Goal: Task Accomplishment & Management: Manage account settings

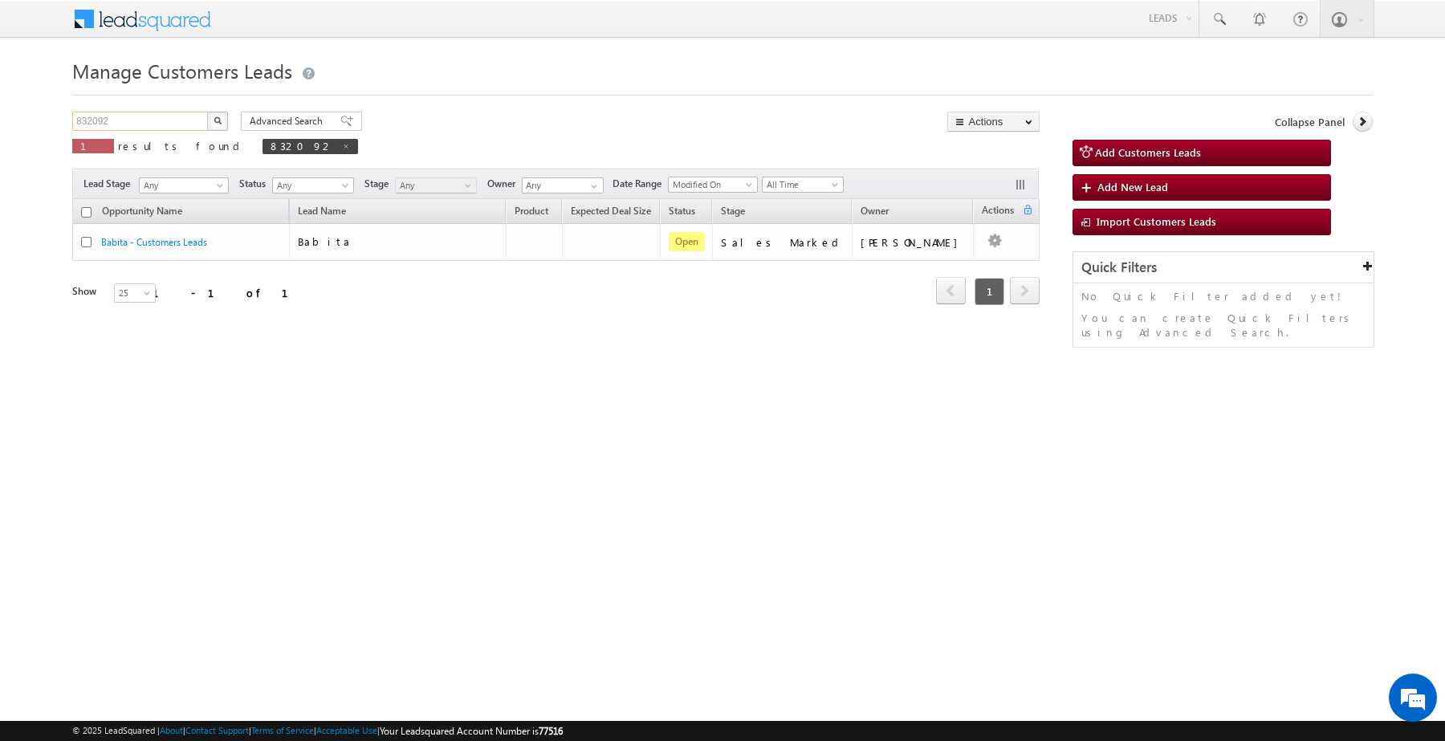
click at [177, 122] on input "832092" at bounding box center [140, 121] width 137 height 19
paste input "9"
type input "832099"
click at [207, 112] on button "button" at bounding box center [217, 121] width 21 height 19
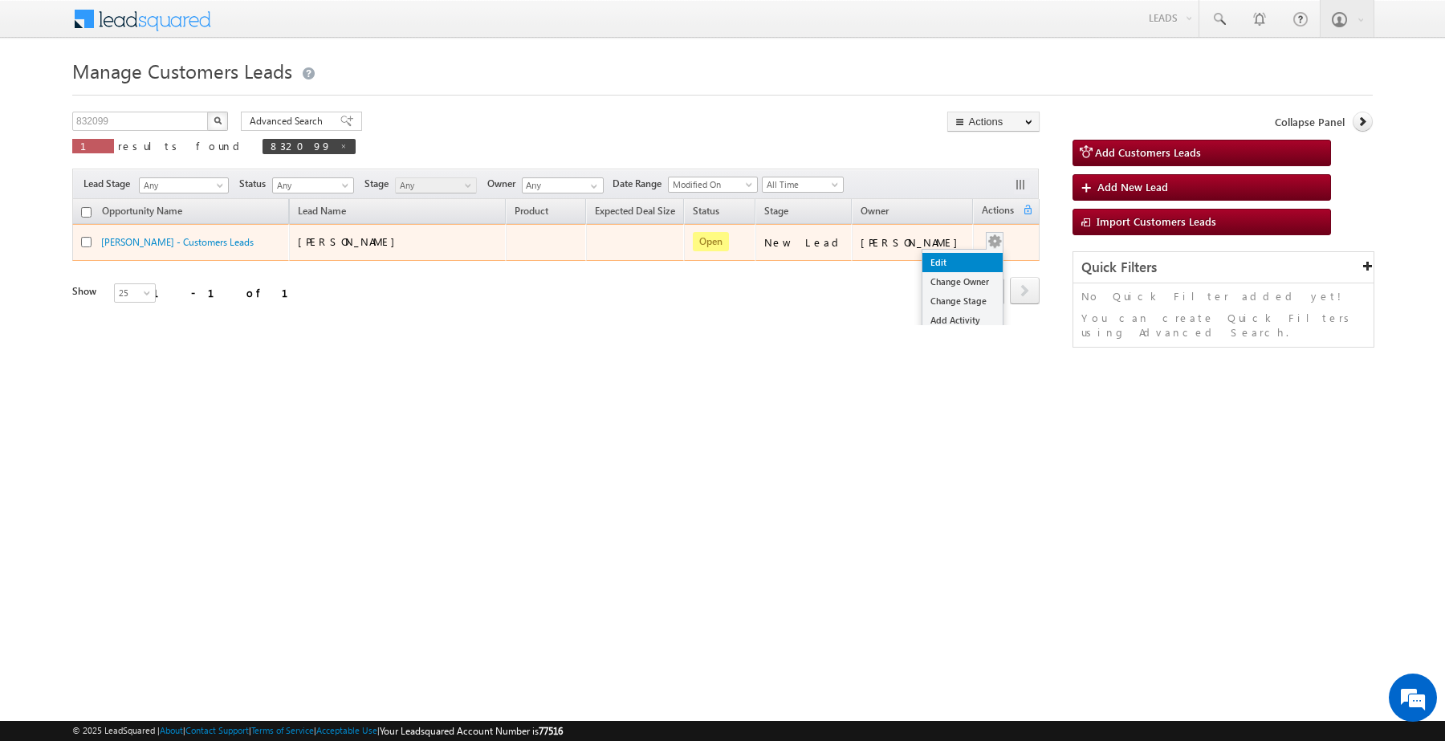
click at [948, 261] on link "Edit" at bounding box center [963, 262] width 80 height 19
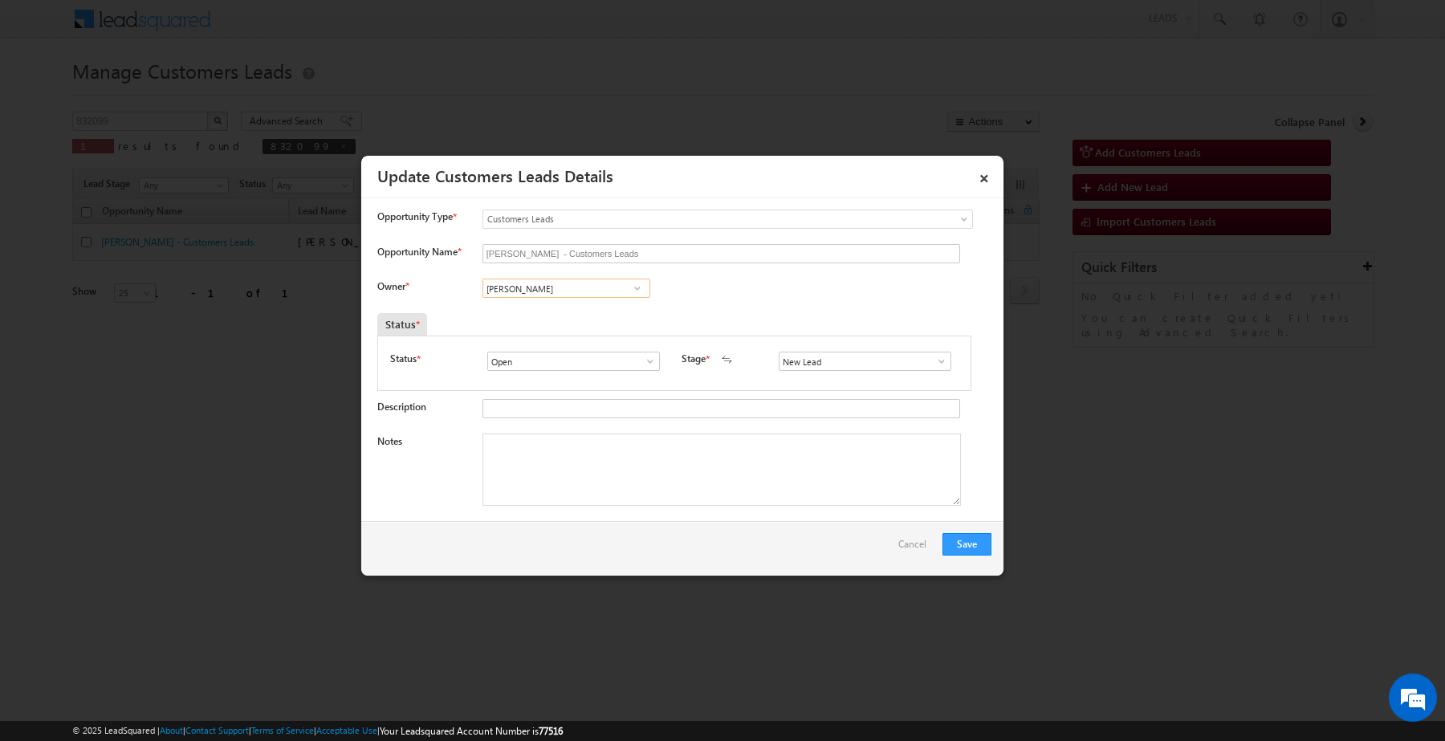
click at [564, 287] on input "[PERSON_NAME]" at bounding box center [567, 288] width 168 height 19
click at [558, 349] on span "[PERSON_NAME][EMAIL_ADDRESS][PERSON_NAME][DOMAIN_NAME]" at bounding box center [561, 348] width 145 height 12
type input "[PERSON_NAME] [PERSON_NAME]"
click at [836, 361] on input "New Lead" at bounding box center [865, 361] width 173 height 19
click at [836, 395] on link "Sales Marked" at bounding box center [865, 397] width 172 height 18
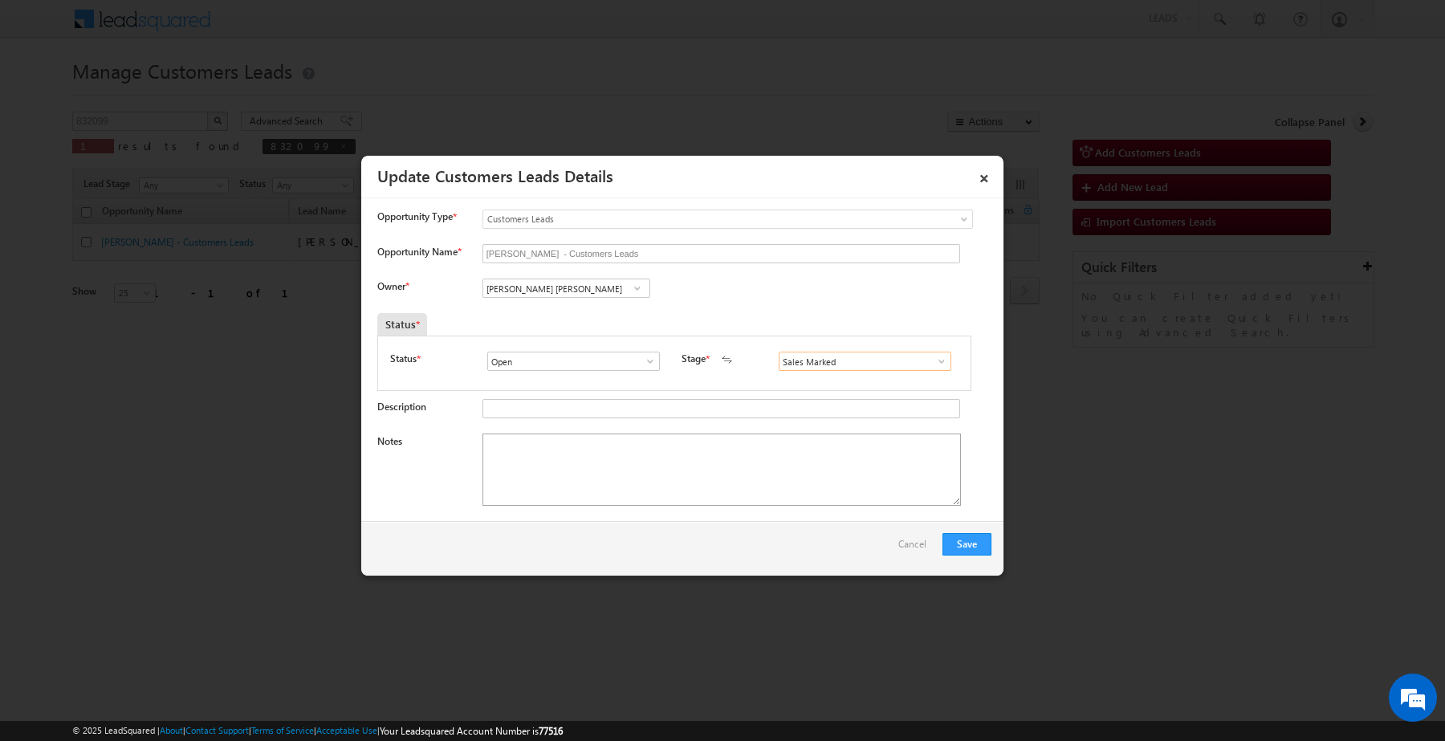
type input "Sales Marked"
click at [744, 454] on textarea "Notes" at bounding box center [722, 470] width 479 height 72
paste textarea "832099"
type textarea "832099"
click at [744, 455] on textarea "832099" at bounding box center [722, 470] width 479 height 72
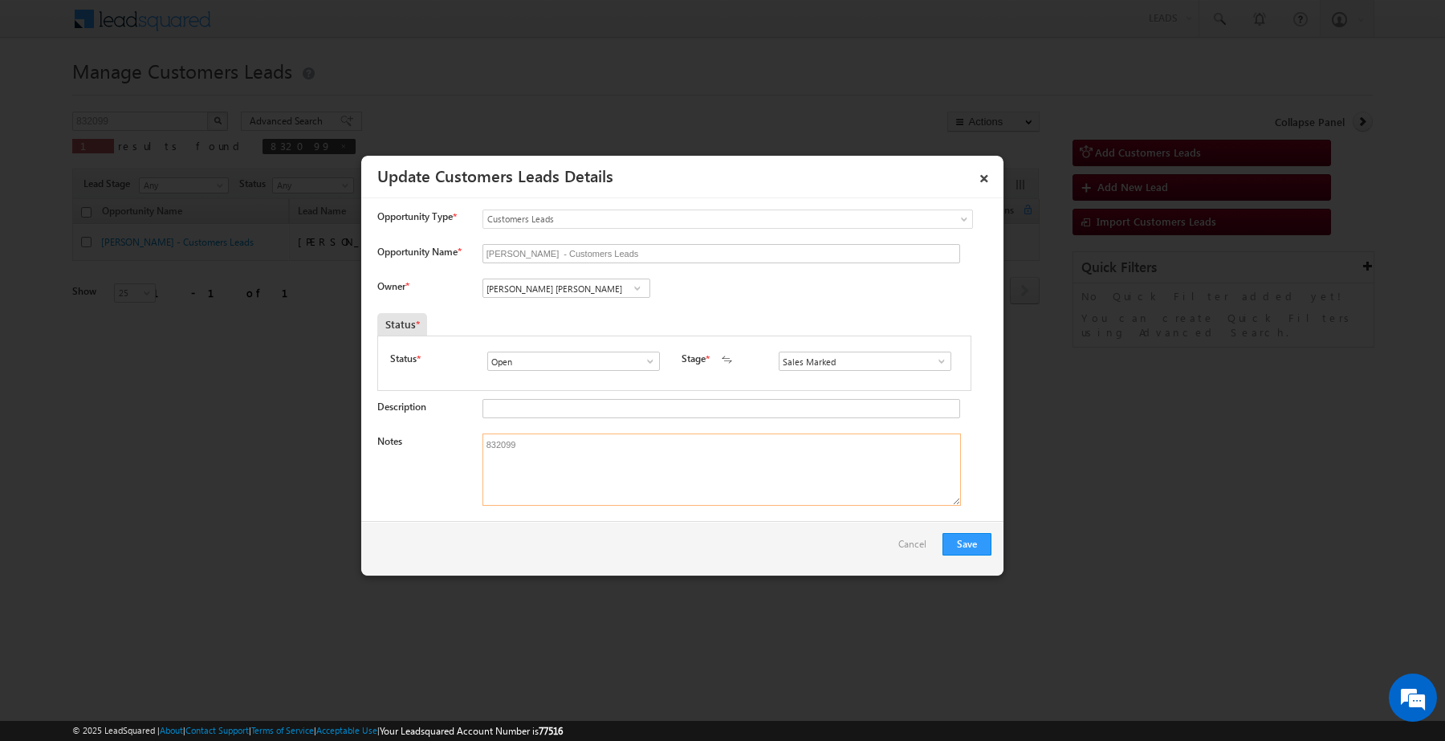
click at [744, 455] on textarea "832099" at bounding box center [722, 470] width 479 height 72
paste textarea "Customer Required 10 lakh very interested"
click at [683, 482] on textarea "Customer Required 10 lakh very interested" at bounding box center [722, 470] width 479 height 72
type textarea "Customer Required 10 lakh very interested"
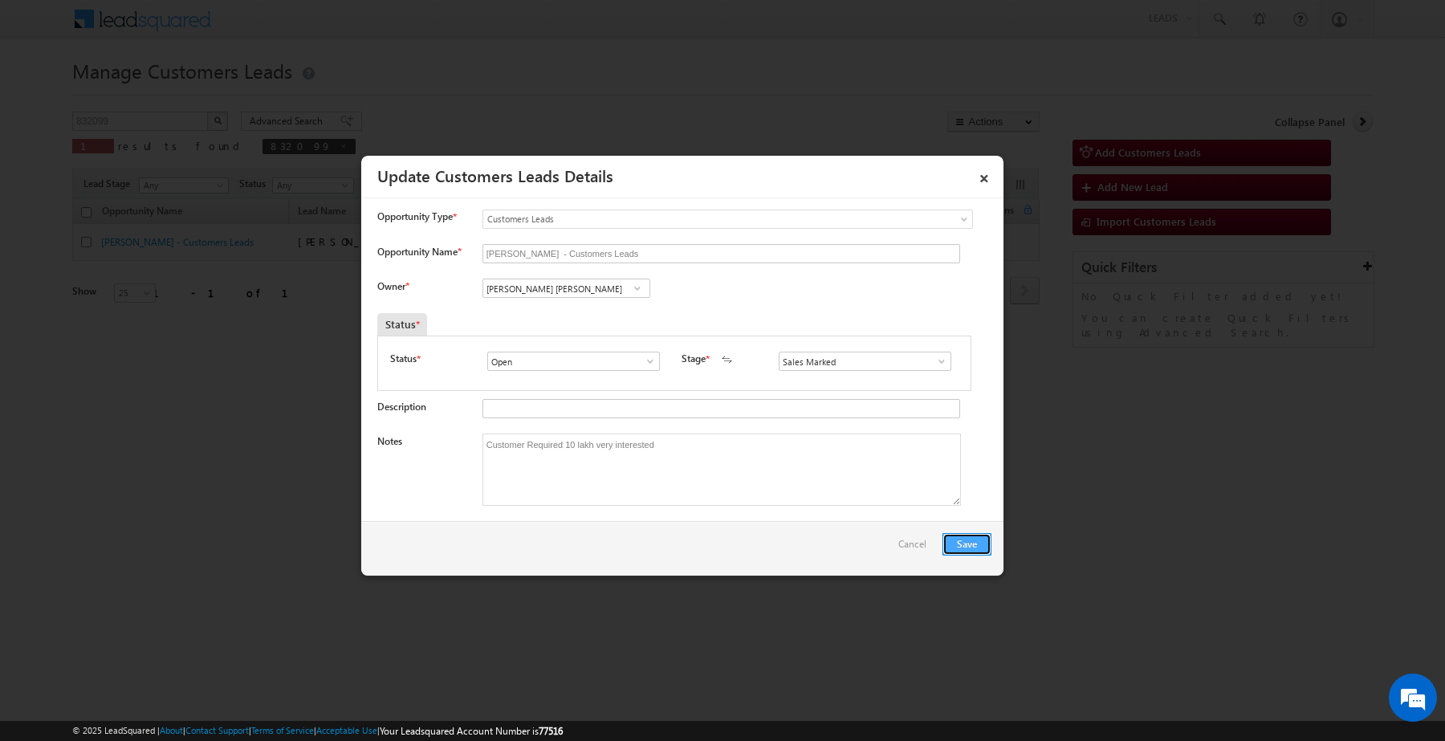
click at [976, 542] on button "Save" at bounding box center [967, 544] width 49 height 22
